Goal: Task Accomplishment & Management: Manage account settings

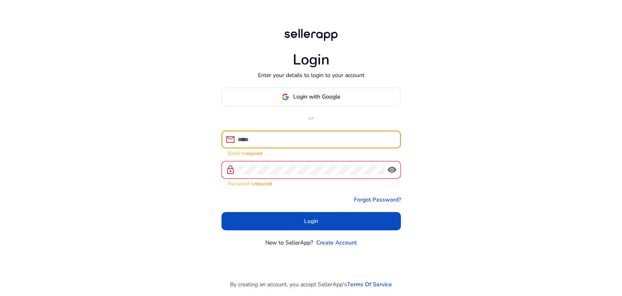
click at [306, 139] on input at bounding box center [316, 139] width 157 height 9
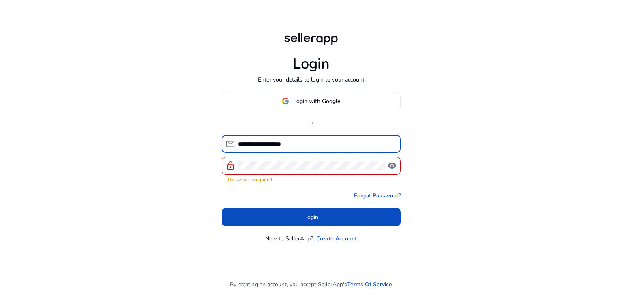
type input "**********"
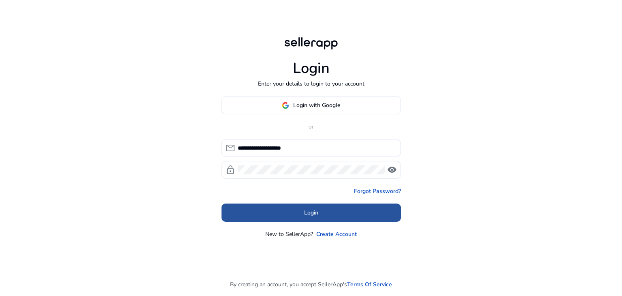
click at [261, 212] on span at bounding box center [311, 212] width 179 height 19
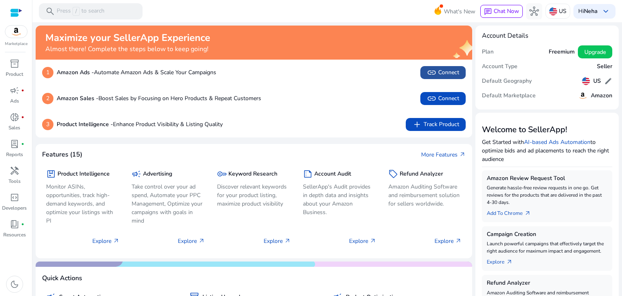
click at [437, 78] on span at bounding box center [443, 72] width 45 height 19
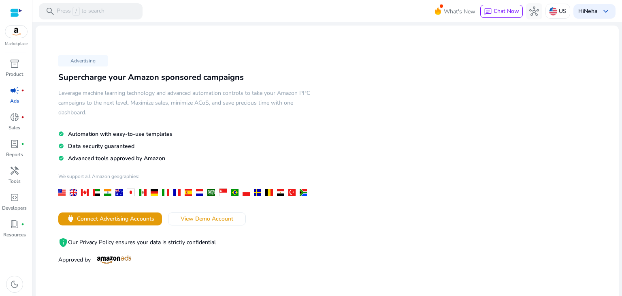
scroll to position [99, 0]
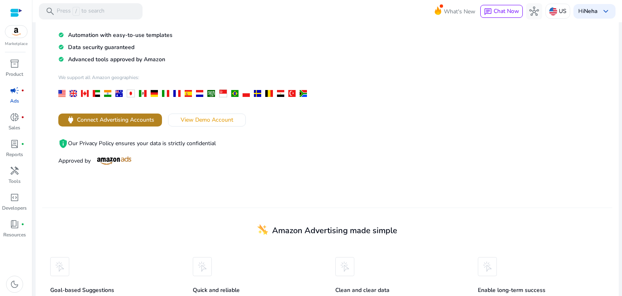
click at [139, 123] on span "power Connect Advertising Accounts" at bounding box center [110, 119] width 88 height 9
click at [128, 119] on span "Connect Advertising Accounts" at bounding box center [115, 119] width 77 height 9
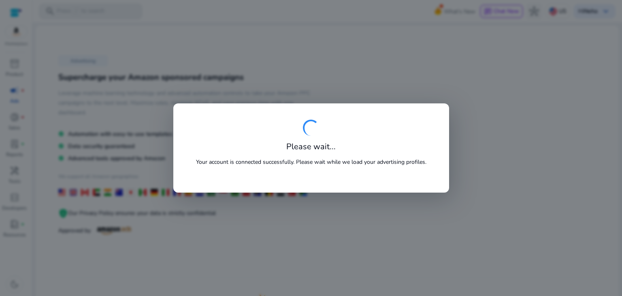
click at [416, 5] on div at bounding box center [311, 148] width 622 height 296
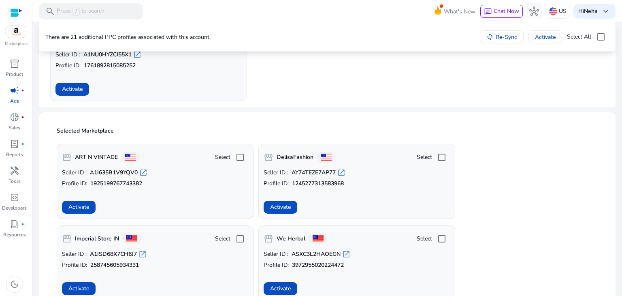
scroll to position [115, 0]
click at [81, 92] on span "Activate" at bounding box center [72, 89] width 21 height 9
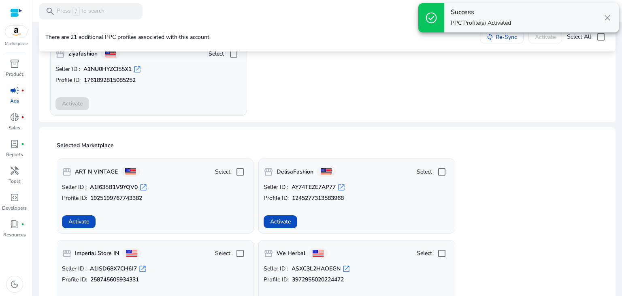
scroll to position [73, 0]
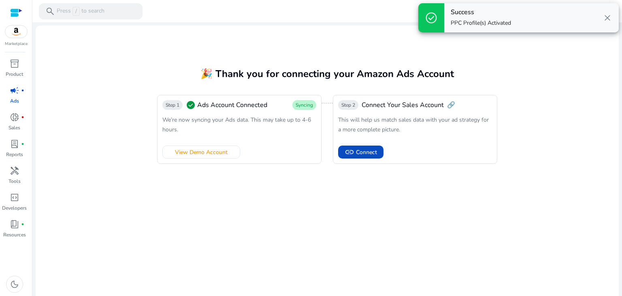
scroll to position [5, 0]
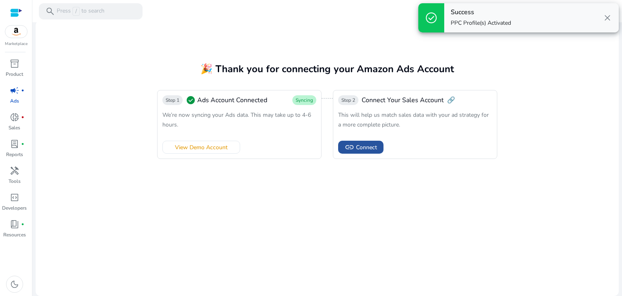
click at [367, 149] on span "Connect" at bounding box center [366, 147] width 21 height 9
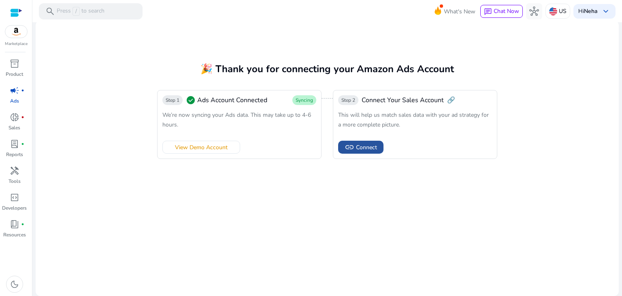
scroll to position [0, 0]
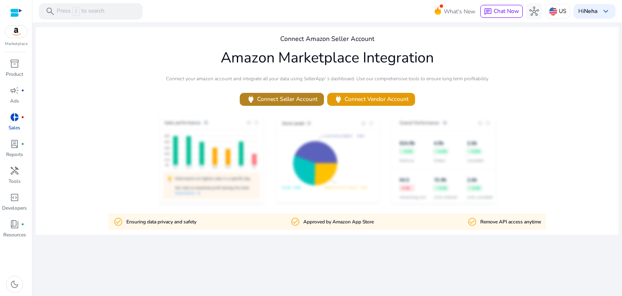
click at [307, 100] on span "power Connect Seller Account" at bounding box center [281, 98] width 71 height 9
click at [264, 125] on div "We are getting things ready for you... Connect Amazon Seller Account Amazon Mar…" at bounding box center [327, 158] width 583 height 273
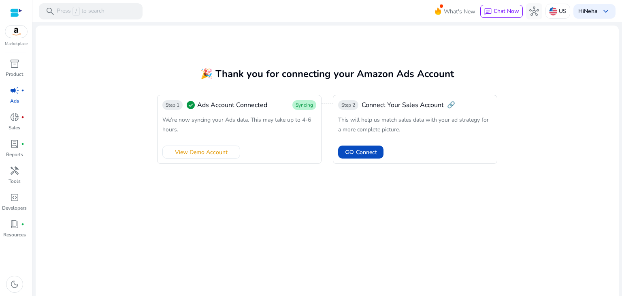
click at [19, 25] on div at bounding box center [16, 31] width 23 height 13
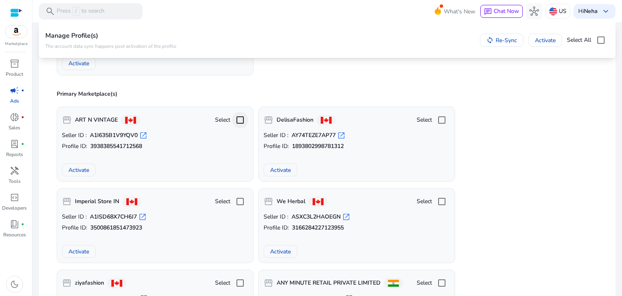
scroll to position [227, 0]
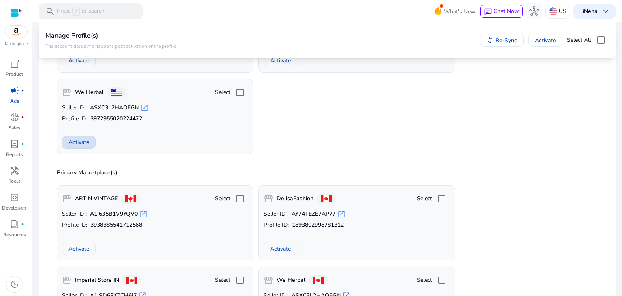
click at [75, 144] on span "Activate" at bounding box center [78, 142] width 21 height 9
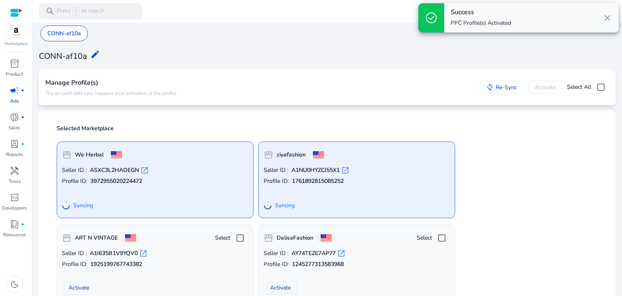
scroll to position [0, 0]
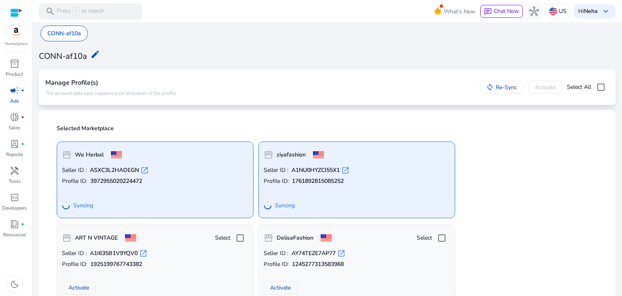
drag, startPoint x: 489, startPoint y: 95, endPoint x: 216, endPoint y: 56, distance: 275.5
click at [90, 56] on mat-icon "edit" at bounding box center [95, 54] width 10 height 10
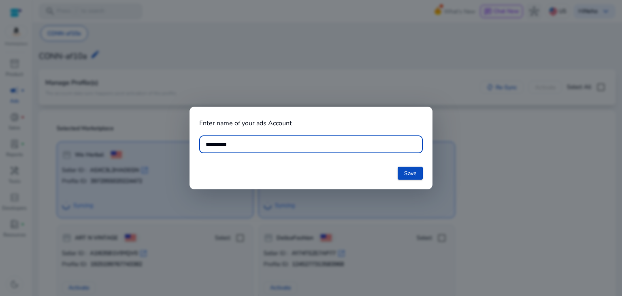
click at [248, 142] on input "**********" at bounding box center [311, 144] width 211 height 9
type input "****"
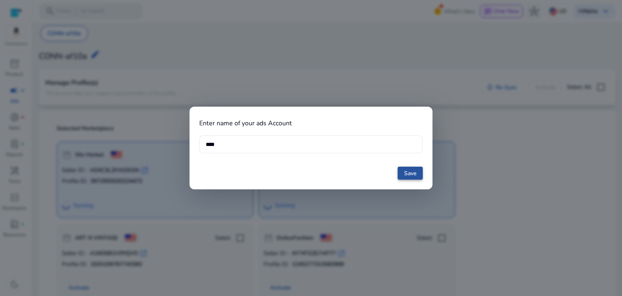
click at [408, 177] on span at bounding box center [410, 172] width 25 height 19
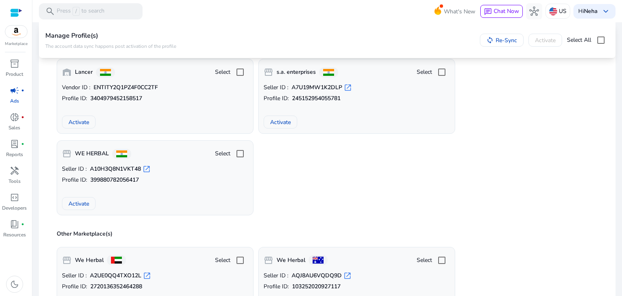
scroll to position [668, 0]
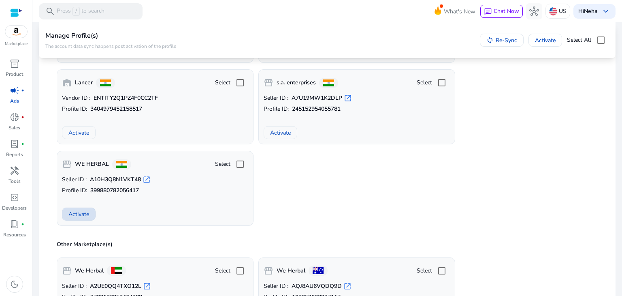
click at [86, 210] on span "Activate" at bounding box center [78, 214] width 21 height 9
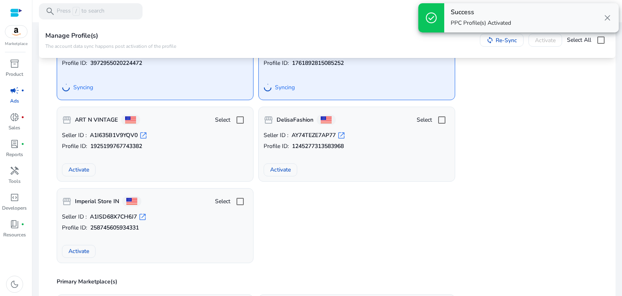
scroll to position [0, 0]
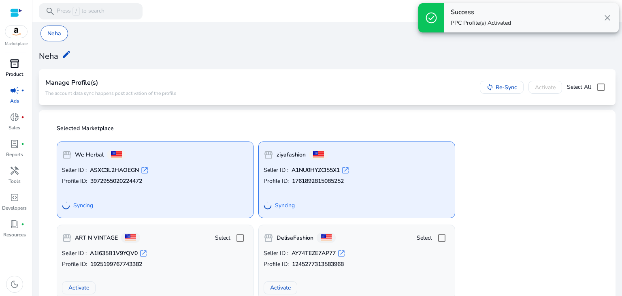
click at [22, 60] on div "inventory_2" at bounding box center [14, 63] width 23 height 13
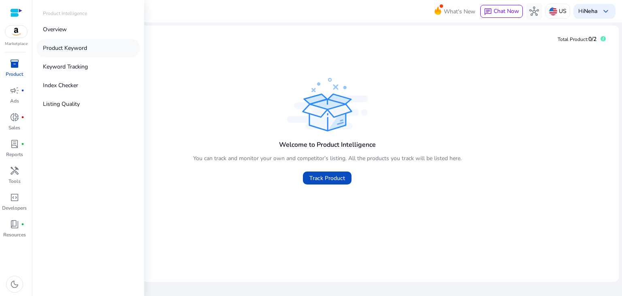
click at [78, 53] on link "Product Keyword" at bounding box center [88, 48] width 104 height 18
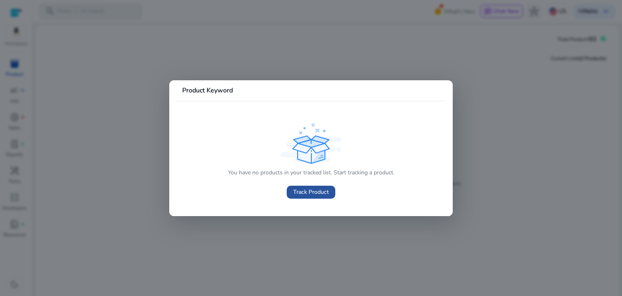
click at [312, 191] on span "Track Product" at bounding box center [311, 192] width 36 height 9
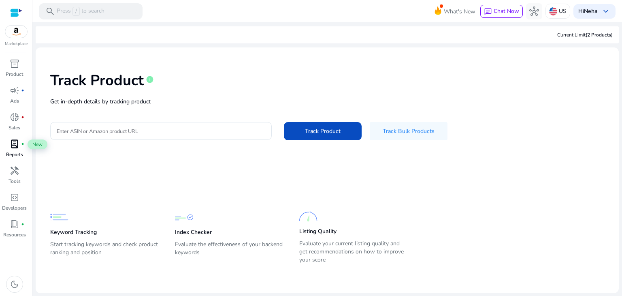
click at [11, 146] on span "lab_profile" at bounding box center [15, 144] width 10 height 10
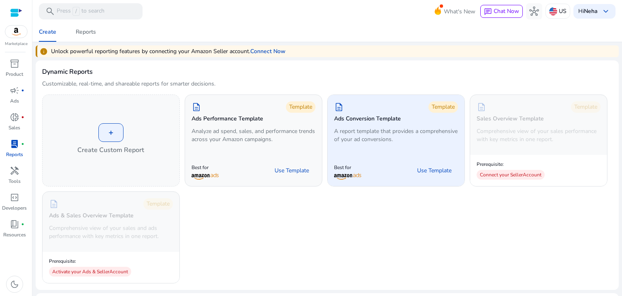
click at [387, 130] on p "A report template that provides a comprehensive of your ad conversions." at bounding box center [396, 135] width 124 height 16
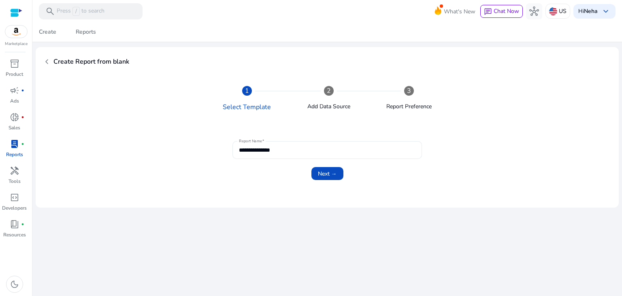
click at [316, 156] on div "**********" at bounding box center [327, 150] width 177 height 18
click at [320, 172] on span "Next →" at bounding box center [327, 173] width 19 height 9
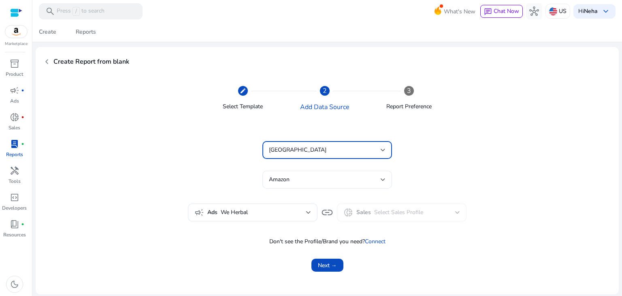
click at [322, 151] on div "United States" at bounding box center [325, 149] width 112 height 9
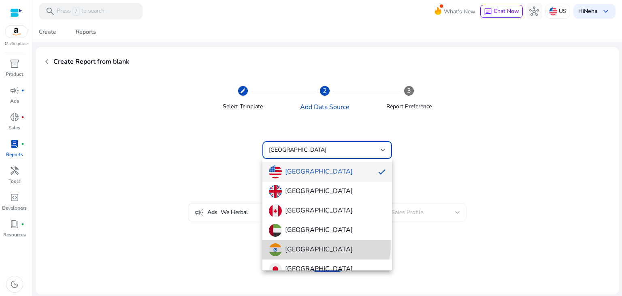
click at [313, 244] on span "[GEOGRAPHIC_DATA]" at bounding box center [327, 249] width 117 height 13
type input "*********"
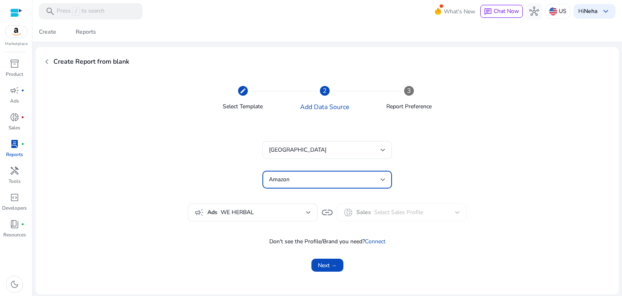
click at [330, 184] on div "Amazon" at bounding box center [325, 179] width 112 height 9
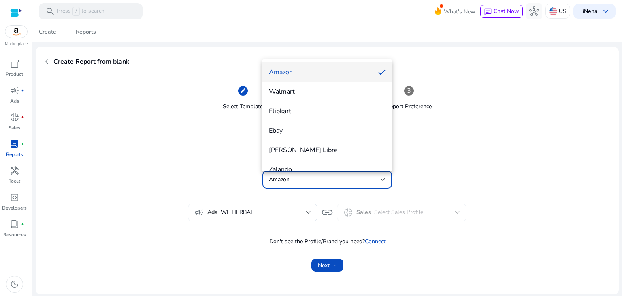
click at [468, 143] on div at bounding box center [311, 148] width 622 height 296
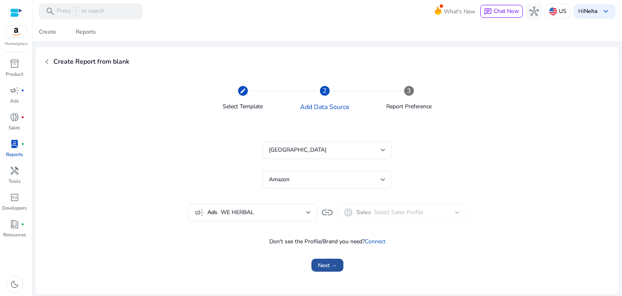
click at [331, 272] on span "submit" at bounding box center [328, 264] width 32 height 19
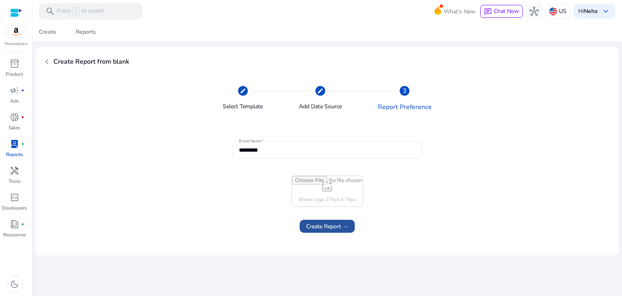
click at [331, 225] on span "Create Report →" at bounding box center [327, 226] width 42 height 9
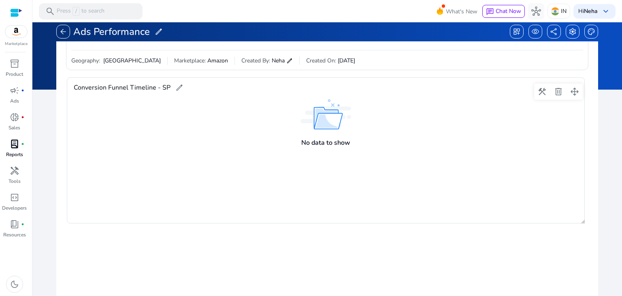
scroll to position [15, 0]
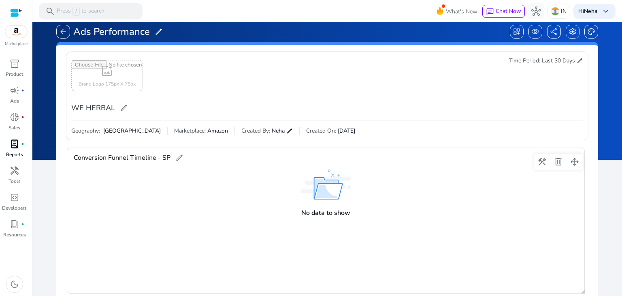
click at [339, 198] on img at bounding box center [326, 184] width 51 height 30
click at [17, 63] on span "inventory_2" at bounding box center [15, 64] width 10 height 10
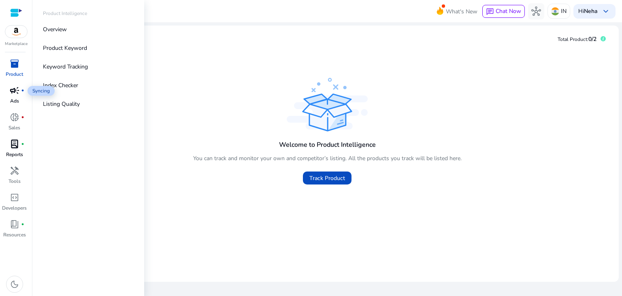
click at [16, 93] on span "campaign" at bounding box center [15, 90] width 10 height 10
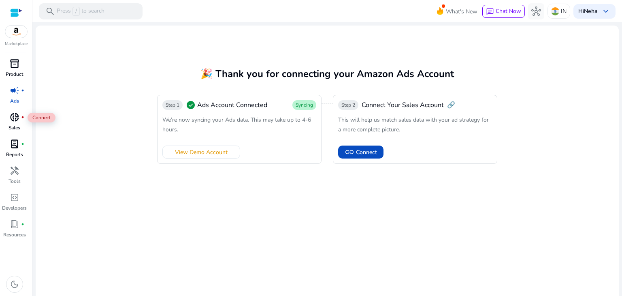
click at [19, 119] on span "donut_small" at bounding box center [15, 117] width 10 height 10
